Goal: Task Accomplishment & Management: Manage account settings

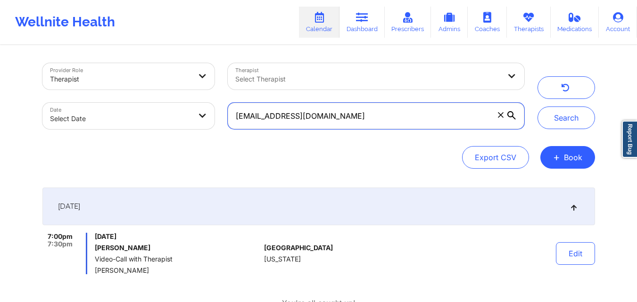
click at [353, 117] on input "[EMAIL_ADDRESS][DOMAIN_NAME]" at bounding box center [376, 116] width 296 height 26
paste input "nickiebg"
type input "[EMAIL_ADDRESS][DOMAIN_NAME]"
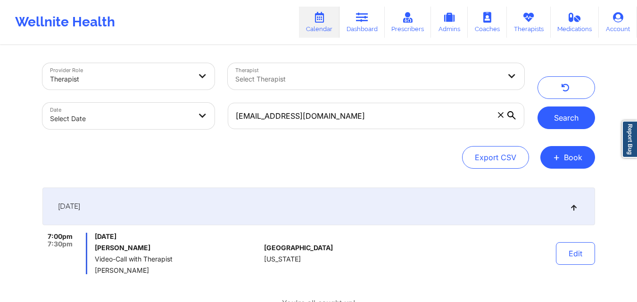
click at [556, 125] on button "Search" at bounding box center [567, 118] width 58 height 23
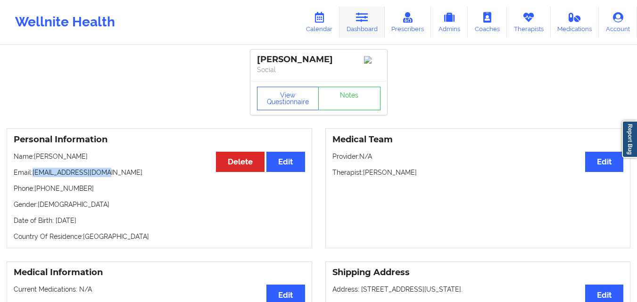
click at [368, 20] on icon at bounding box center [362, 17] width 12 height 10
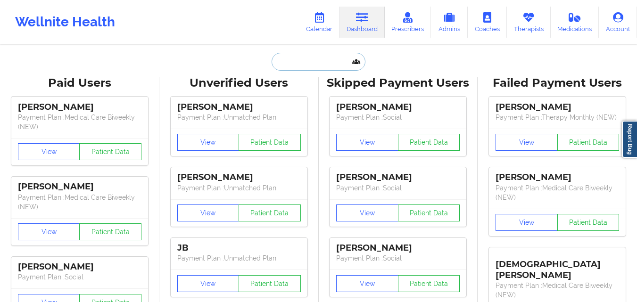
click at [312, 63] on input "text" at bounding box center [318, 62] width 93 height 18
paste input "[PERSON_NAME]"
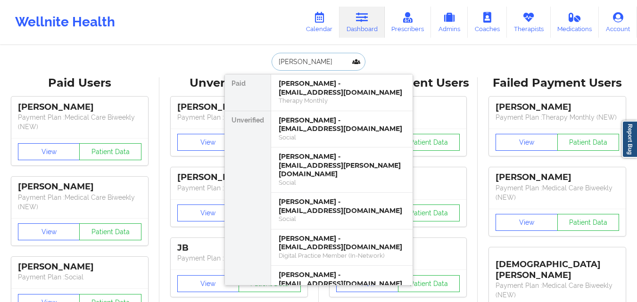
type input "[PERSON_NAME]"
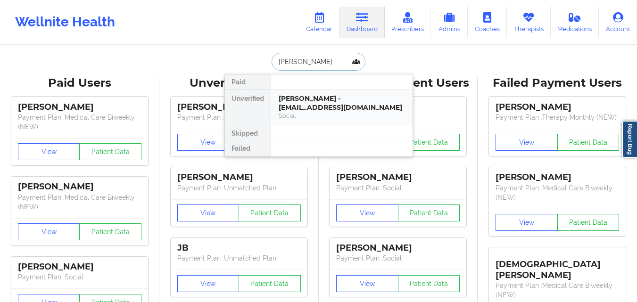
click at [357, 104] on div "[PERSON_NAME] - [EMAIL_ADDRESS][DOMAIN_NAME]" at bounding box center [342, 102] width 126 height 17
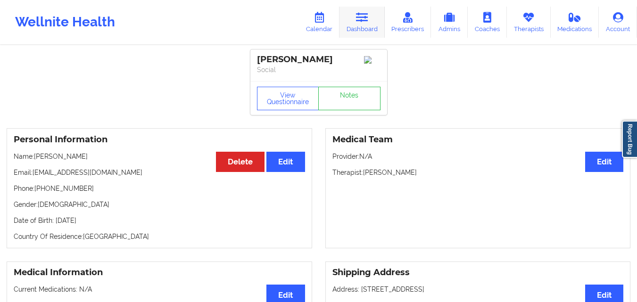
click at [368, 22] on icon at bounding box center [362, 17] width 12 height 10
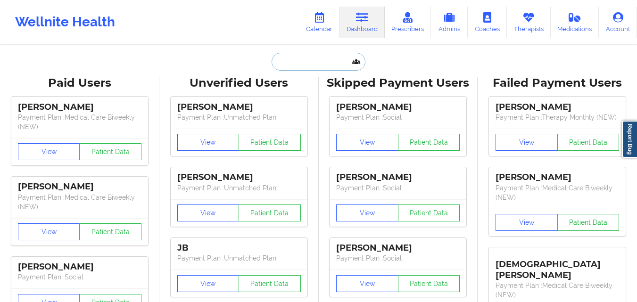
click at [309, 61] on input "text" at bounding box center [318, 62] width 93 height 18
paste input "[PERSON_NAME] [PERSON_NAME]"
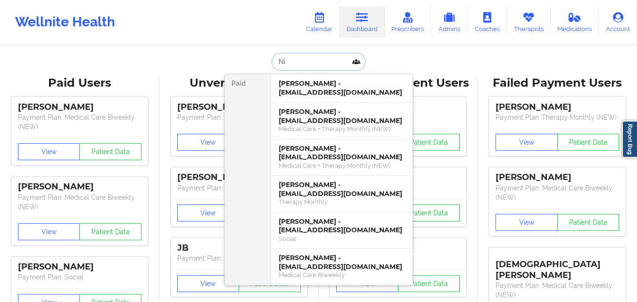
type input "N"
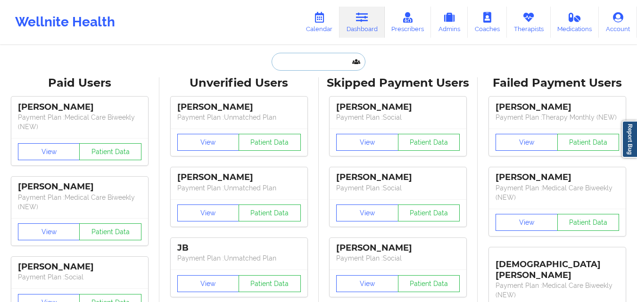
paste input "[PERSON_NAME] [PERSON_NAME]"
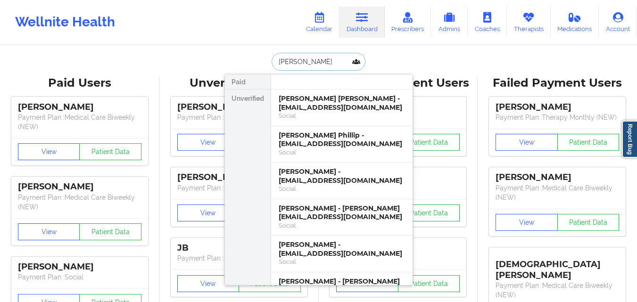
type input "[PERSON_NAME]"
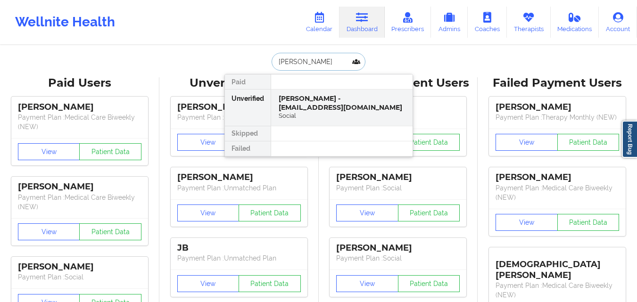
click at [381, 106] on div "[PERSON_NAME] - [EMAIL_ADDRESS][DOMAIN_NAME]" at bounding box center [342, 102] width 126 height 17
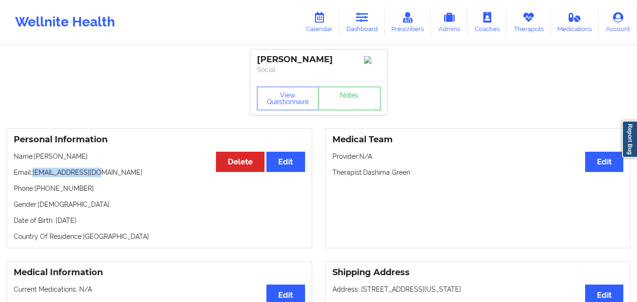
drag, startPoint x: 34, startPoint y: 182, endPoint x: 99, endPoint y: 184, distance: 64.6
click at [99, 177] on p "Email: [EMAIL_ADDRESS][DOMAIN_NAME]" at bounding box center [159, 172] width 291 height 9
copy p "[EMAIL_ADDRESS][DOMAIN_NAME]"
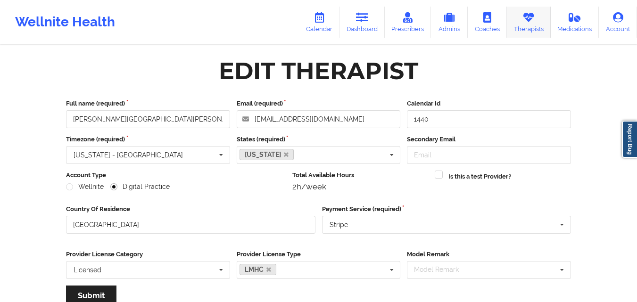
click at [535, 27] on link "Therapists" at bounding box center [529, 22] width 44 height 31
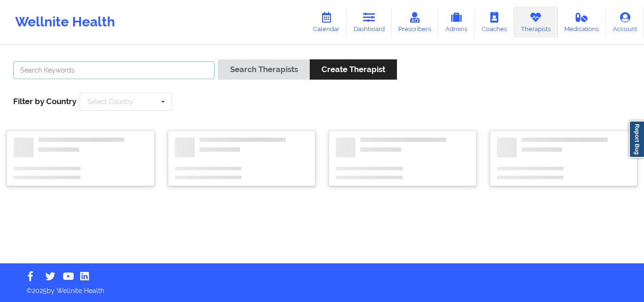
click at [176, 66] on input "text" at bounding box center [113, 70] width 201 height 18
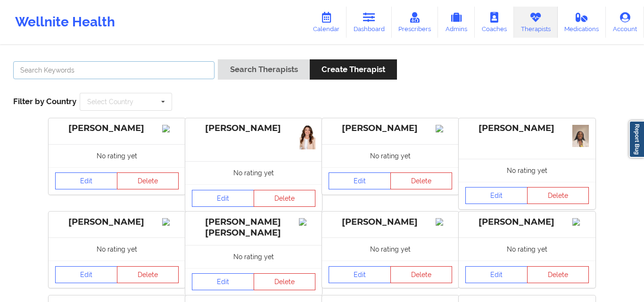
paste input "[US_STATE][PERSON_NAME]"
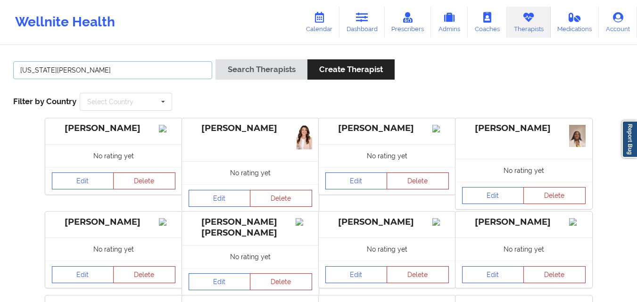
type input "[US_STATE][PERSON_NAME]"
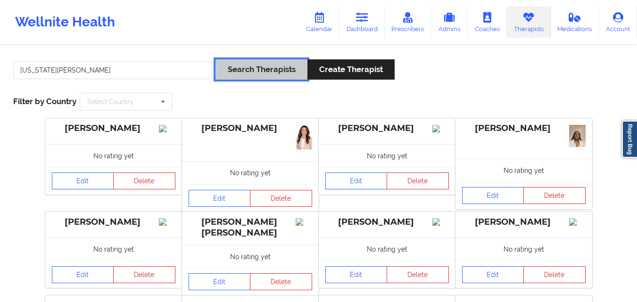
click at [271, 68] on button "Search Therapists" at bounding box center [260, 69] width 91 height 20
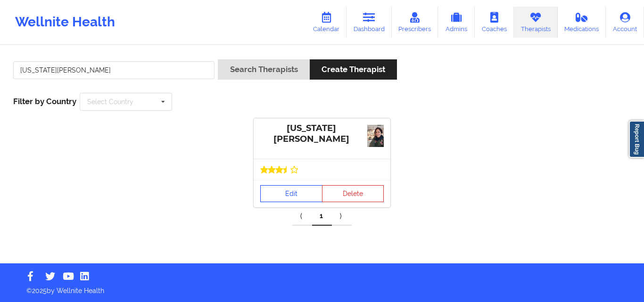
click at [290, 197] on link "Edit" at bounding box center [291, 193] width 62 height 17
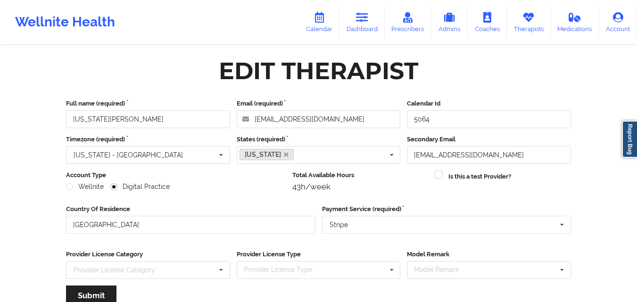
scroll to position [121, 0]
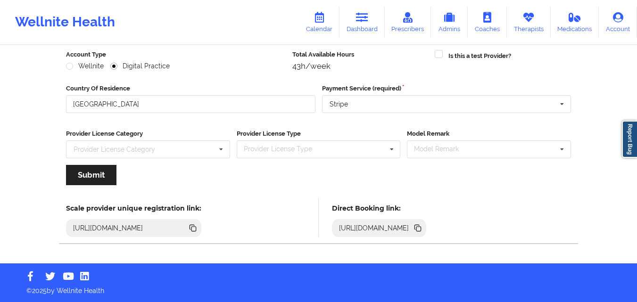
click at [421, 227] on icon at bounding box center [418, 229] width 5 height 5
drag, startPoint x: 525, startPoint y: 21, endPoint x: 499, endPoint y: 25, distance: 26.4
click at [525, 21] on icon at bounding box center [528, 17] width 12 height 10
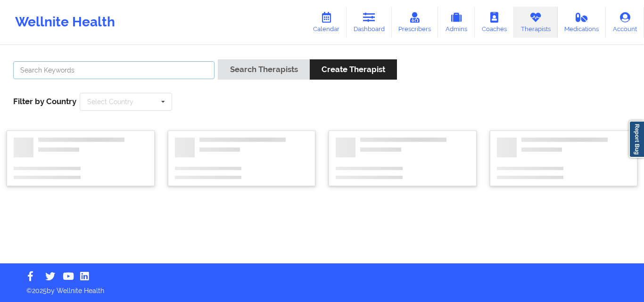
click at [159, 67] on input "text" at bounding box center [113, 70] width 201 height 18
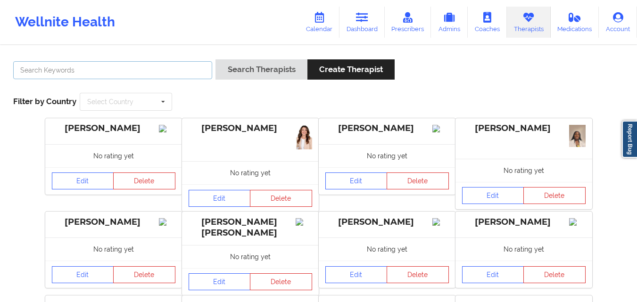
paste input "Nicole Thweatt"
type input "Nicole Thweatt"
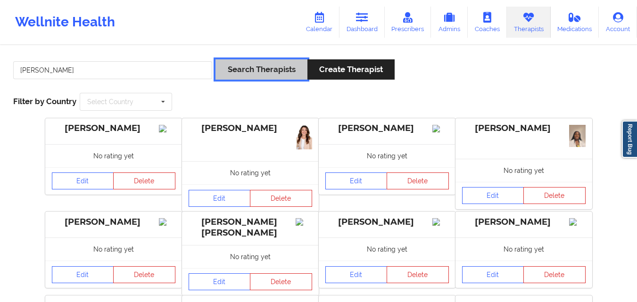
click at [278, 67] on button "Search Therapists" at bounding box center [260, 69] width 91 height 20
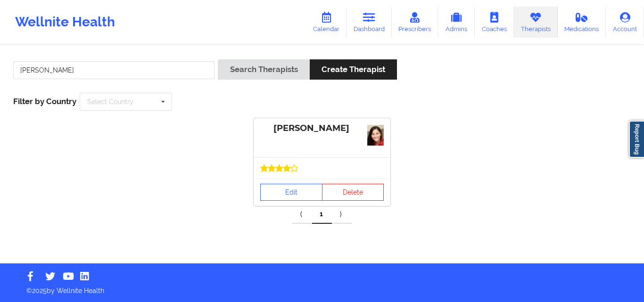
click at [288, 175] on div at bounding box center [322, 167] width 137 height 21
click at [297, 198] on link "Edit" at bounding box center [291, 192] width 62 height 17
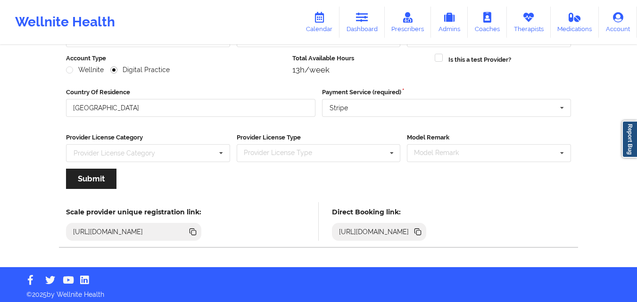
scroll to position [121, 0]
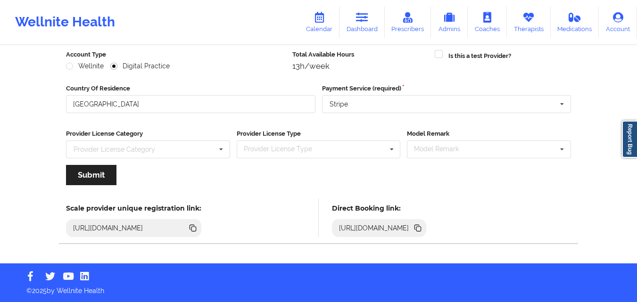
click at [421, 229] on icon at bounding box center [418, 229] width 5 height 5
